Goal: Task Accomplishment & Management: Manage account settings

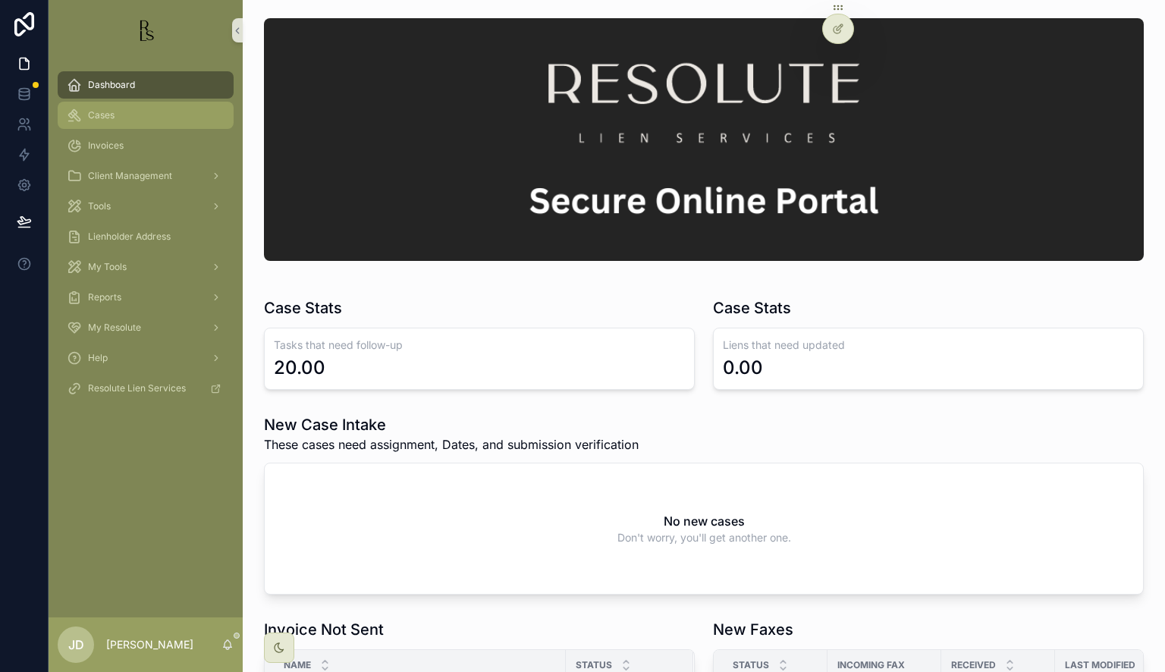
click at [121, 122] on div "Cases" at bounding box center [146, 115] width 158 height 24
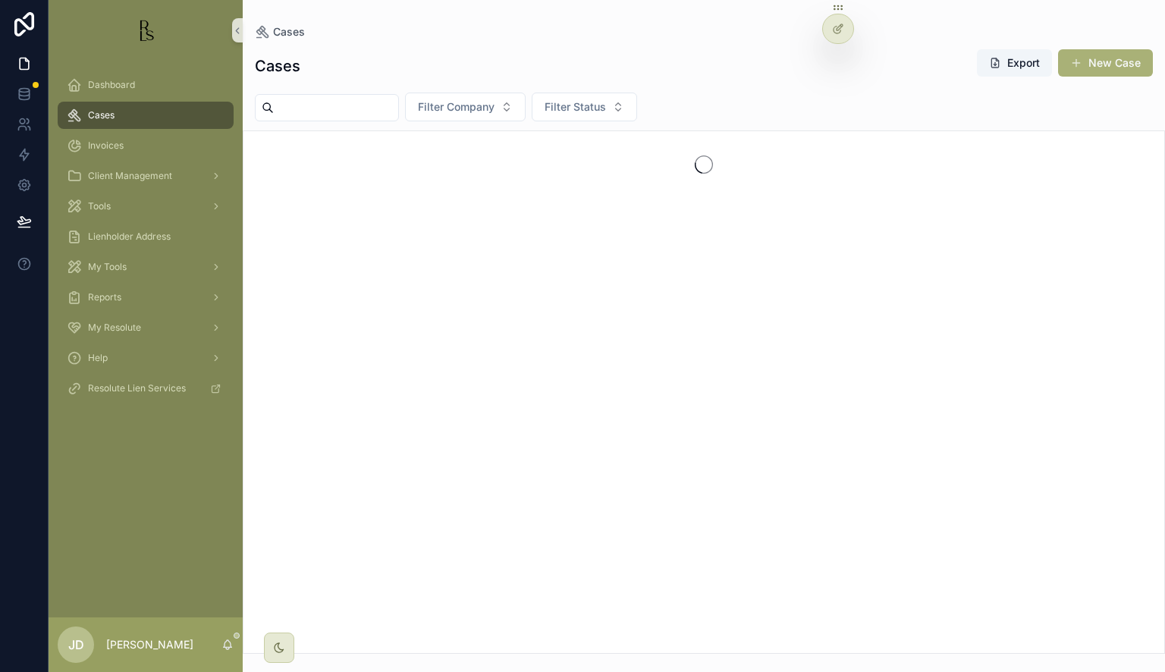
click at [322, 111] on input "scrollable content" at bounding box center [336, 107] width 124 height 21
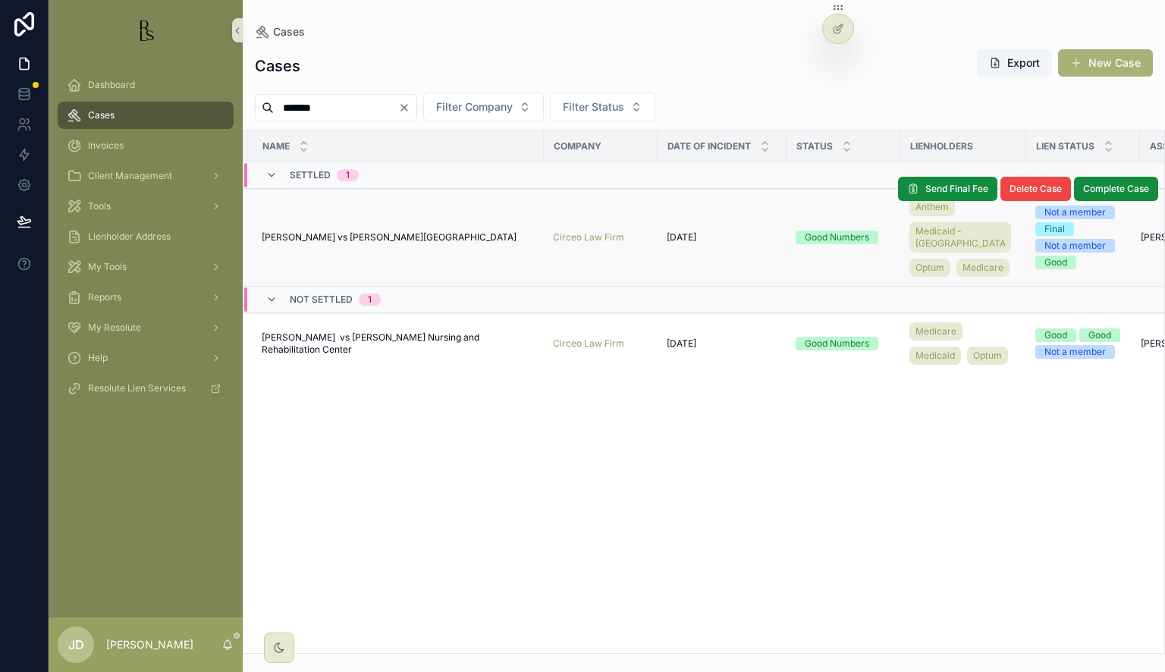
type input "*******"
click at [321, 243] on span "[PERSON_NAME] vs [PERSON_NAME][GEOGRAPHIC_DATA]" at bounding box center [389, 237] width 255 height 12
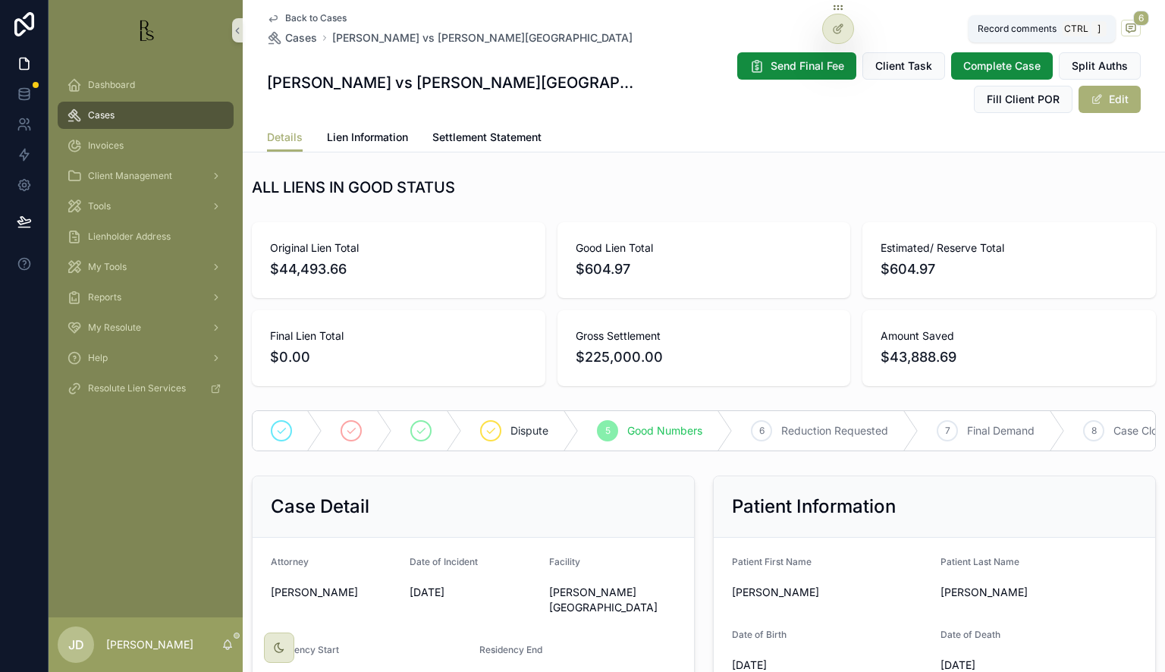
click at [1128, 27] on icon "scrollable content" at bounding box center [1130, 27] width 4 height 0
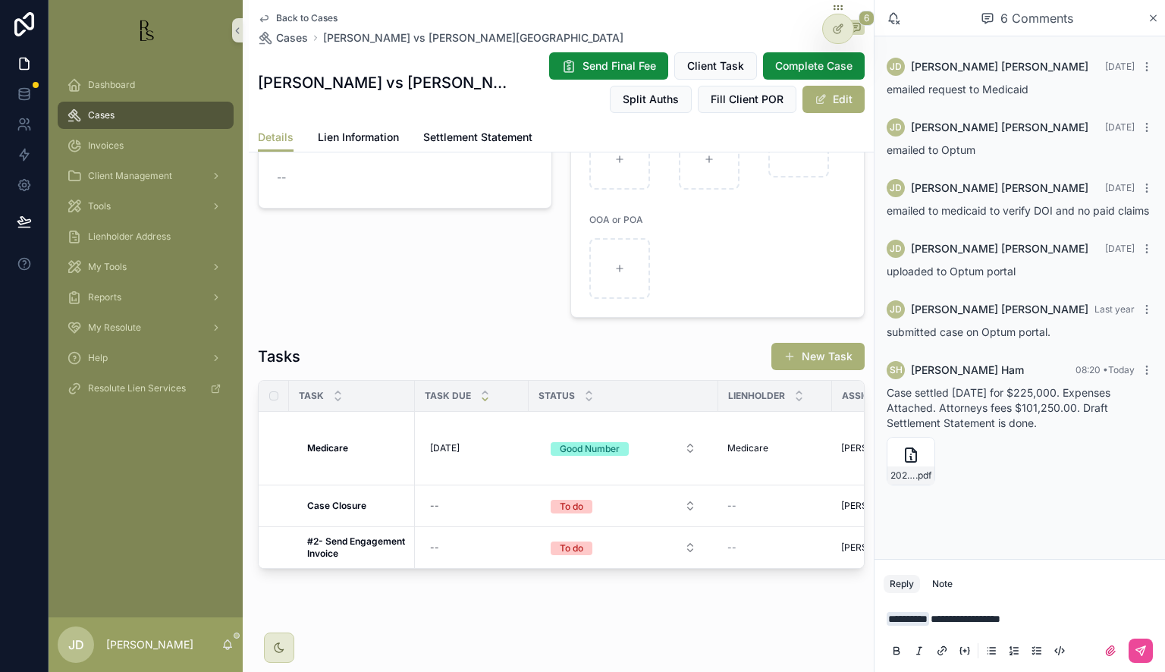
scroll to position [1323, 0]
click at [388, 132] on span "Lien Information" at bounding box center [358, 137] width 81 height 15
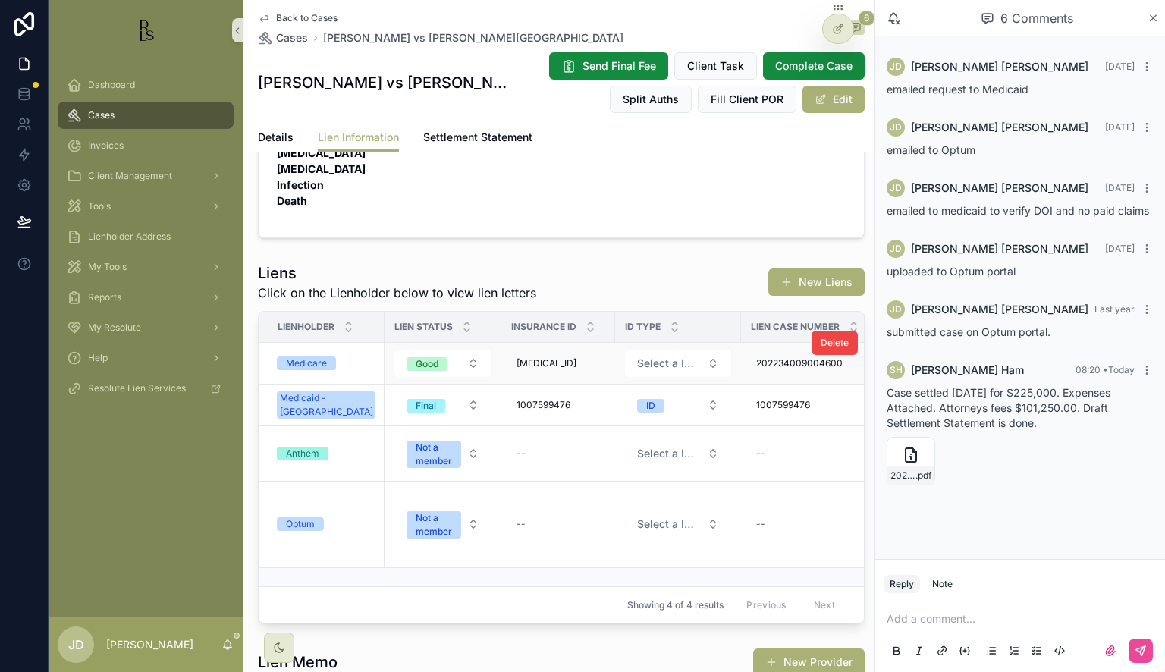
click at [341, 356] on div "Medicare" at bounding box center [326, 363] width 99 height 14
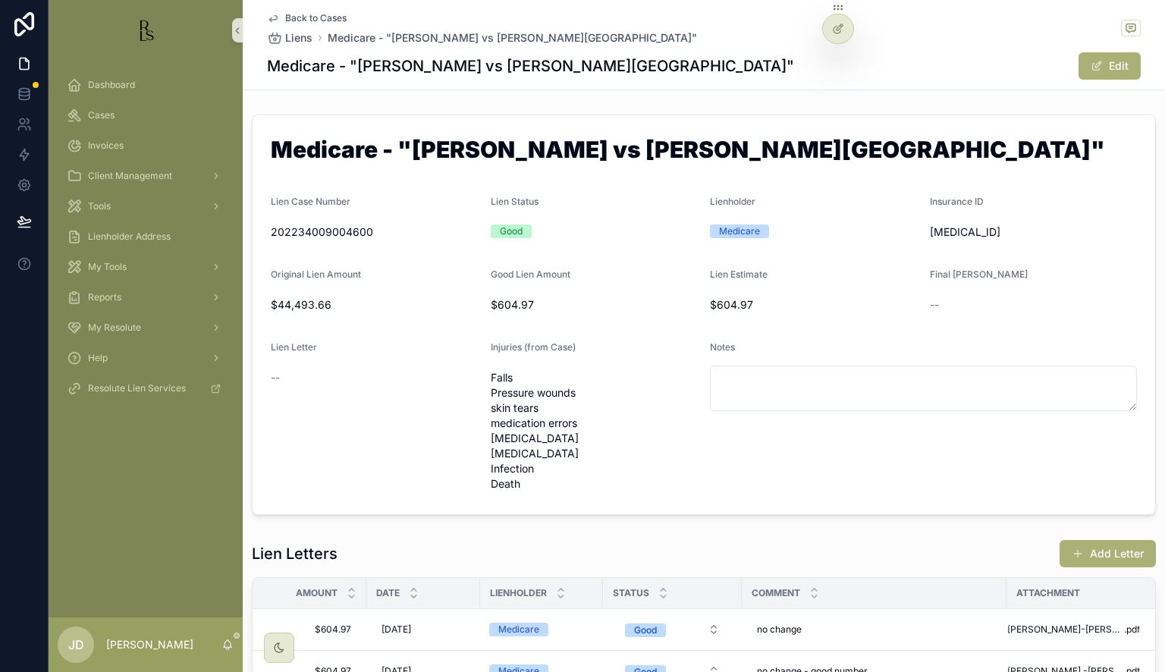
click at [293, 16] on span "Back to Cases" at bounding box center [315, 18] width 61 height 12
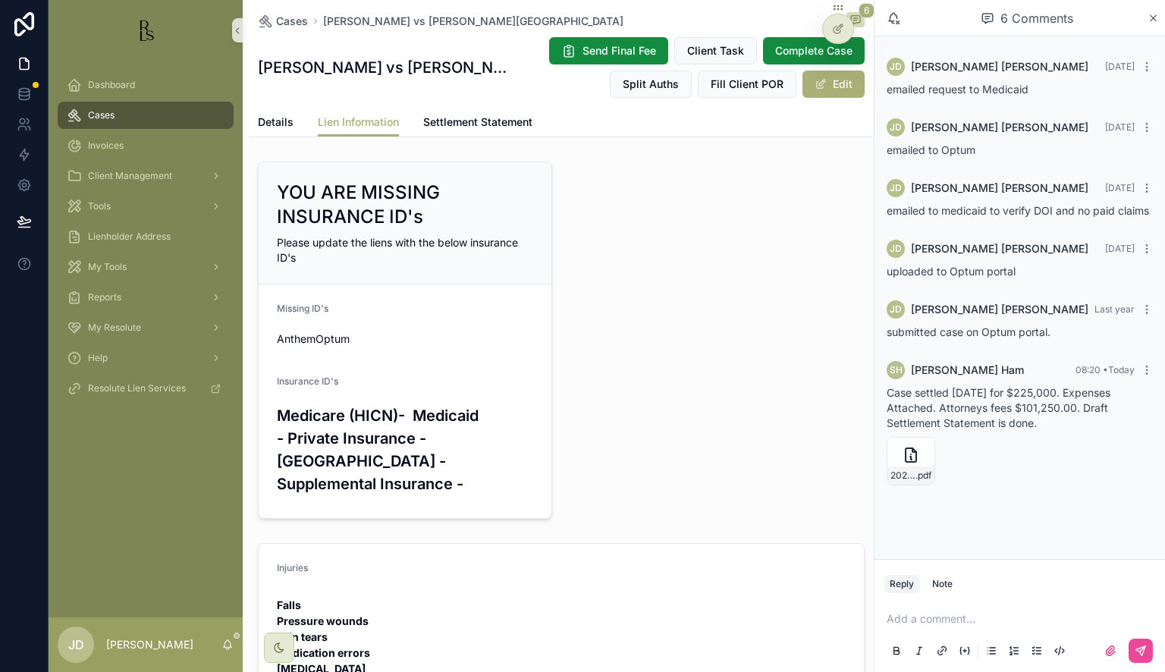
click at [981, 613] on p "scrollable content" at bounding box center [1023, 618] width 272 height 15
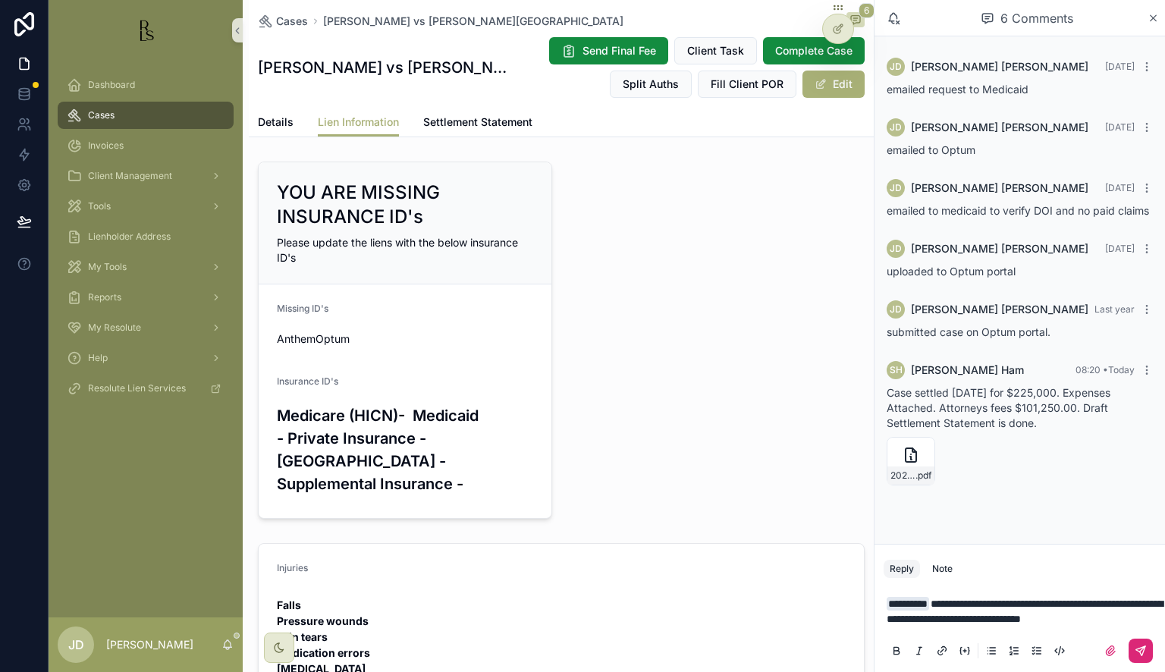
click at [1135, 651] on icon "scrollable content" at bounding box center [1141, 651] width 12 height 12
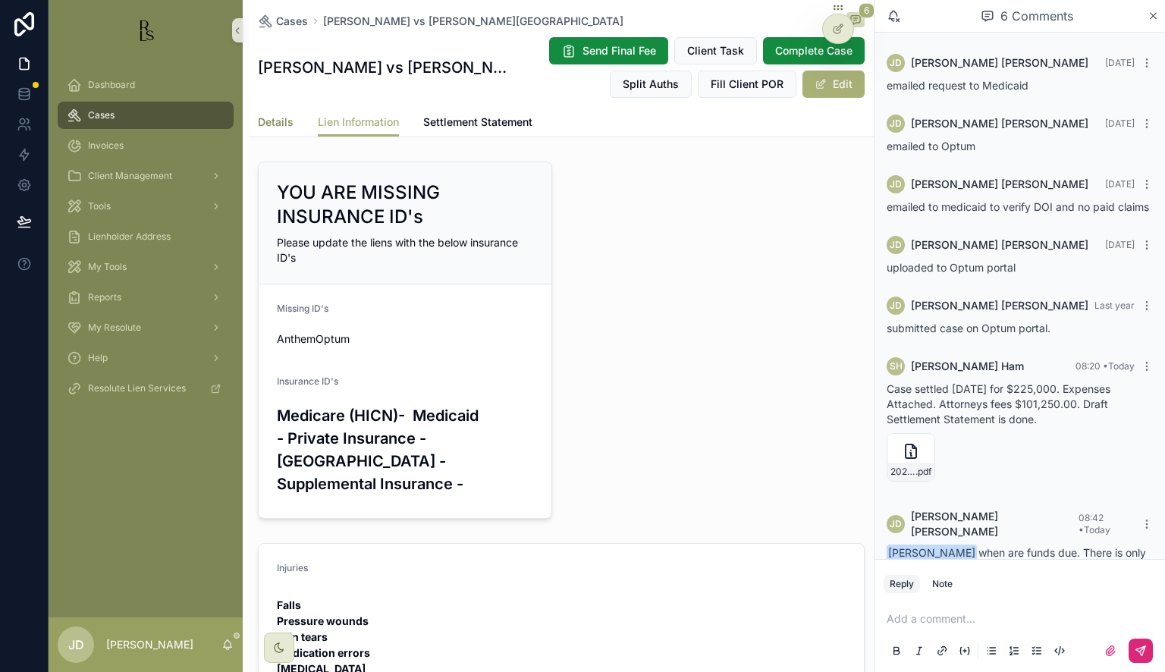
click at [268, 115] on span "Details" at bounding box center [276, 122] width 36 height 15
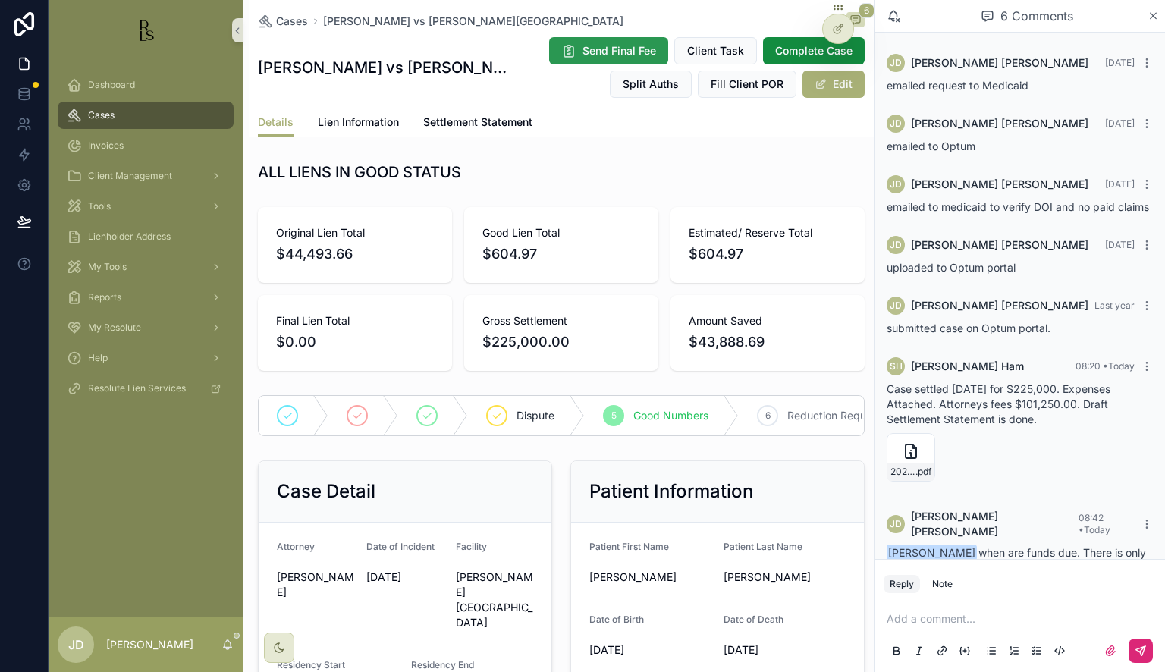
click at [590, 56] on span "Send Final Fee" at bounding box center [619, 50] width 74 height 15
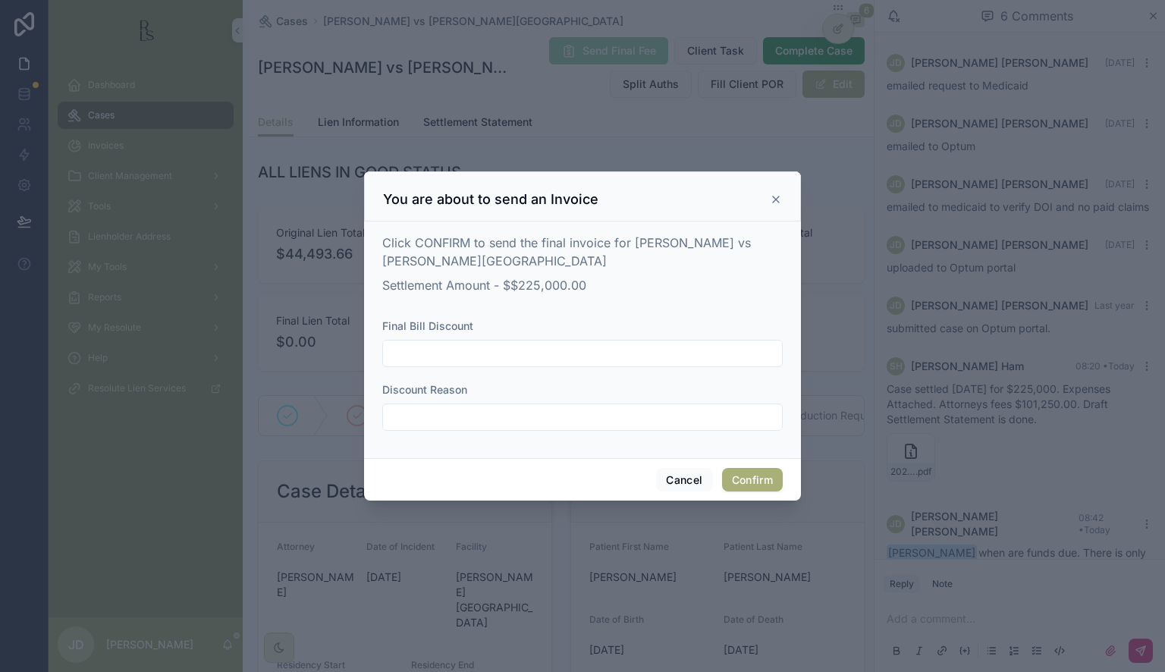
click at [463, 349] on input "text" at bounding box center [582, 353] width 399 height 21
type input "*****"
click at [443, 410] on input "text" at bounding box center [582, 417] width 399 height 21
type input "***"
click at [734, 478] on button "Confirm" at bounding box center [752, 480] width 61 height 24
